Goal: Information Seeking & Learning: Check status

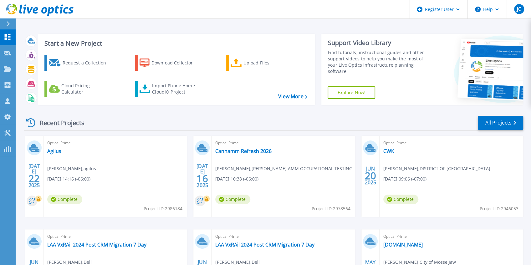
click at [345, 29] on div "Start a New Project Request a Collection Download Collector Upload Files Cloud …" at bounding box center [273, 69] width 499 height 81
click at [11, 70] on icon at bounding box center [8, 68] width 8 height 5
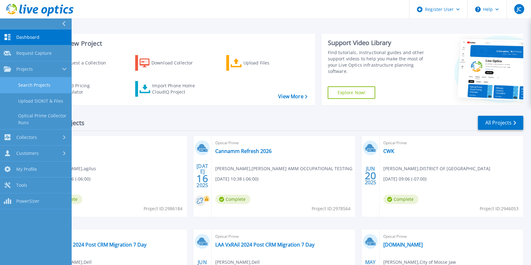
click at [11, 79] on link "Search Projects" at bounding box center [35, 85] width 71 height 16
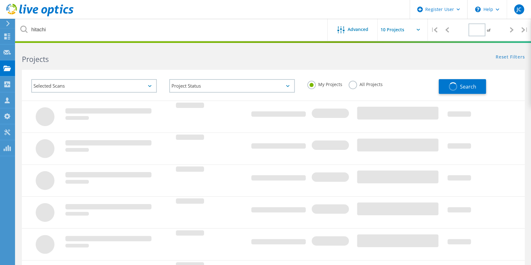
type input "1"
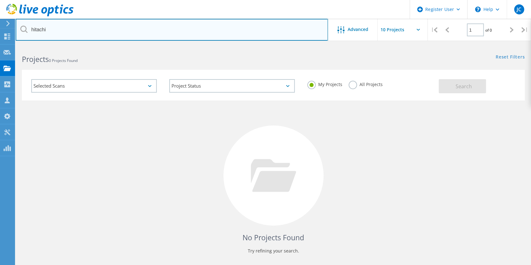
click at [279, 37] on input "hitachi" at bounding box center [172, 30] width 312 height 22
type input "wetaskiwin"
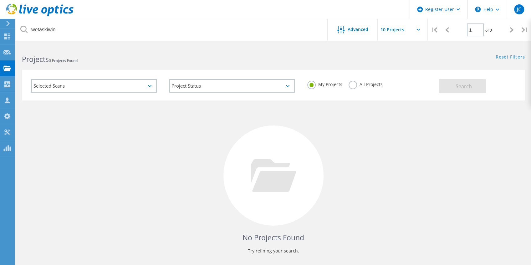
click at [356, 84] on label "All Projects" at bounding box center [365, 84] width 34 height 6
click at [0, 0] on input "All Projects" at bounding box center [0, 0] width 0 height 0
click at [462, 92] on button "Search" at bounding box center [461, 86] width 47 height 14
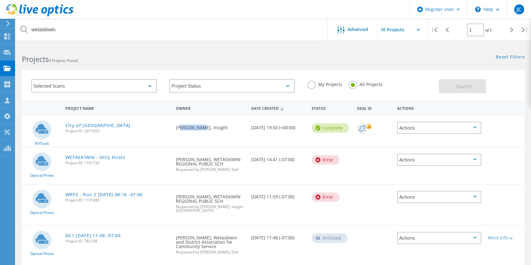
drag, startPoint x: 178, startPoint y: 127, endPoint x: 234, endPoint y: 129, distance: 56.0
click at [229, 130] on div "Requested By Alex Cherbina, Insight" at bounding box center [210, 125] width 75 height 21
click at [243, 72] on div "Selected Scans Project Status In Progress Complete Published Anonymous Archived…" at bounding box center [273, 85] width 502 height 31
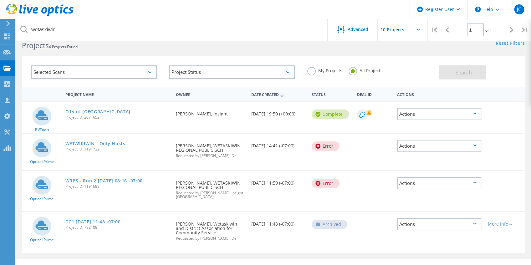
scroll to position [21, 0]
